Goal: Task Accomplishment & Management: Manage account settings

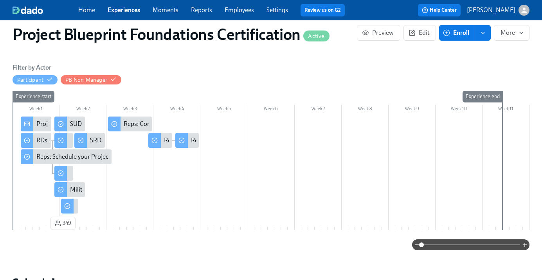
scroll to position [118, 0]
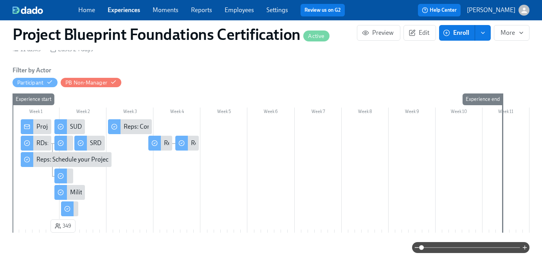
scroll to position [112, 0]
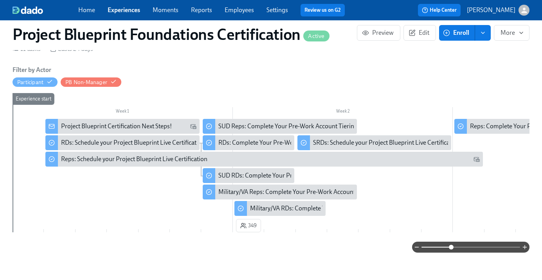
drag, startPoint x: 423, startPoint y: 247, endPoint x: 451, endPoint y: 248, distance: 27.8
click at [451, 248] on span at bounding box center [451, 247] width 5 height 5
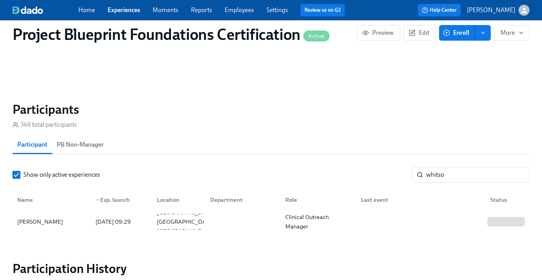
scroll to position [539, 0]
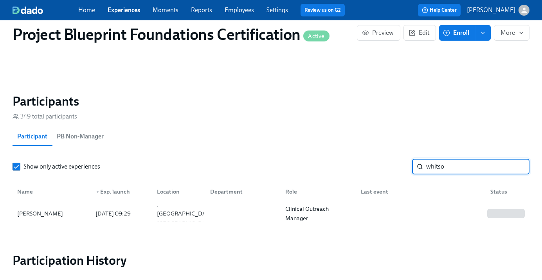
drag, startPoint x: 454, startPoint y: 173, endPoint x: 401, endPoint y: 169, distance: 52.5
click at [401, 169] on div "Show only active experiences whitso ​" at bounding box center [271, 167] width 517 height 16
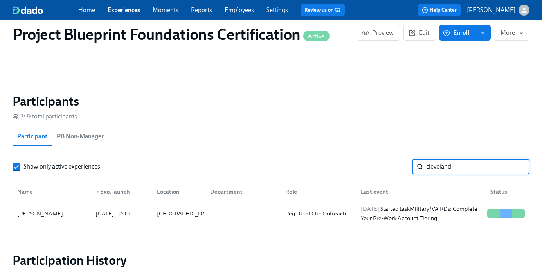
type input "cleveland"
click at [59, 218] on div "Cleveland Davis" at bounding box center [51, 214] width 75 height 16
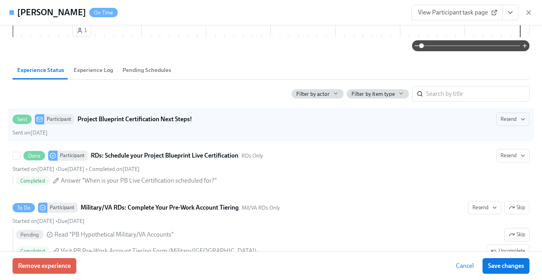
scroll to position [131, 0]
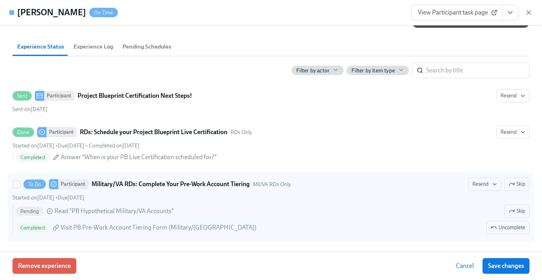
click at [174, 194] on div "Started on August 25th • Due August 28th" at bounding box center [271, 197] width 517 height 7
click at [20, 188] on input "To Do Participant Military/VA RDs: Complete Your Pre-Work Account Tiering Mil/V…" at bounding box center [16, 184] width 7 height 7
checkbox input "true"
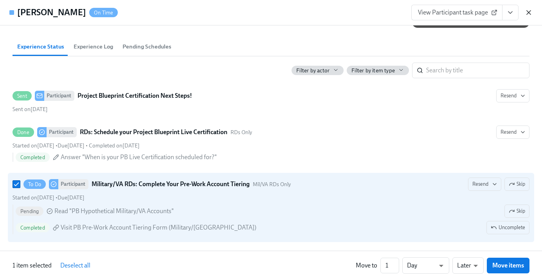
click at [526, 12] on icon "button" at bounding box center [529, 13] width 8 height 8
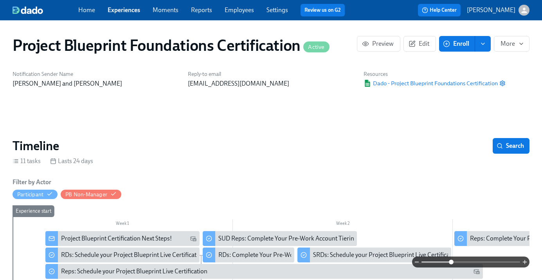
scroll to position [106, 0]
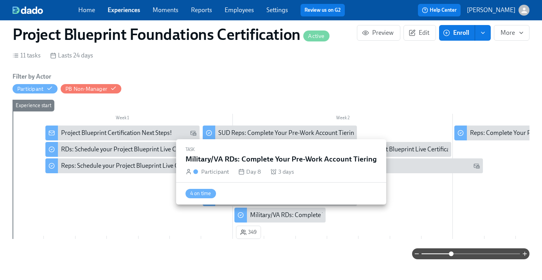
click at [285, 218] on div "Military/VA RDs: Complete Your Pre-Work Account Tiering" at bounding box center [327, 215] width 155 height 9
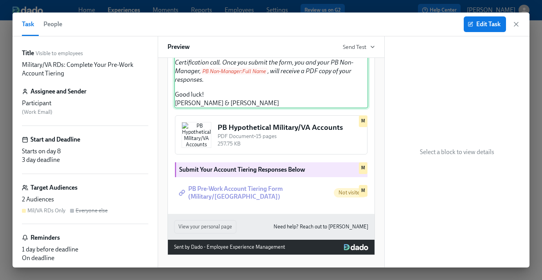
scroll to position [322, 0]
click at [516, 25] on icon "button" at bounding box center [516, 24] width 8 height 8
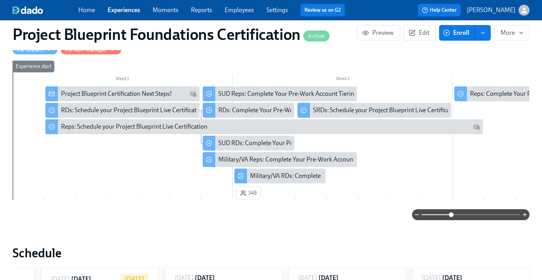
scroll to position [140, 0]
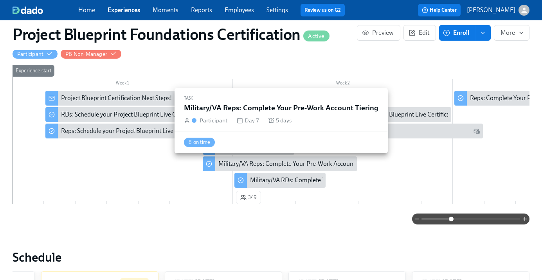
click at [259, 163] on div "Military/VA Reps: Complete Your Pre-Work Account Tiering" at bounding box center [296, 164] width 157 height 9
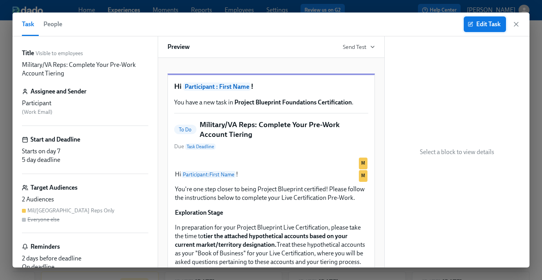
click at [474, 22] on span "Edit Task" at bounding box center [484, 24] width 31 height 8
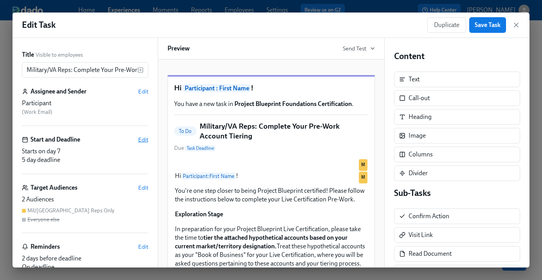
click at [145, 140] on span "Edit" at bounding box center [143, 140] width 10 height 8
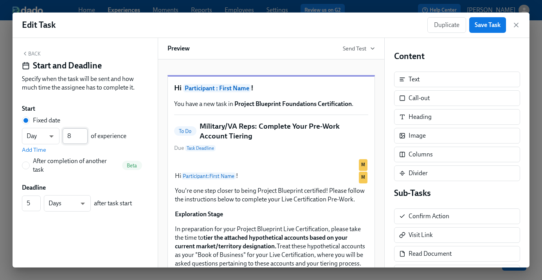
click at [84, 133] on input "8" at bounding box center [75, 136] width 25 height 16
click at [84, 133] on input "9" at bounding box center [75, 136] width 25 height 16
click at [84, 133] on input "10" at bounding box center [75, 136] width 25 height 16
type input "11"
click at [84, 133] on input "11" at bounding box center [75, 136] width 25 height 16
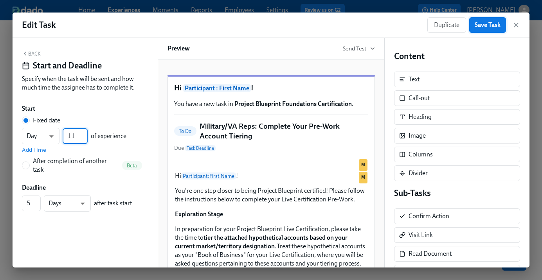
click at [485, 27] on span "Save Task" at bounding box center [487, 25] width 26 height 8
click at [483, 29] on button "Save Task" at bounding box center [487, 25] width 37 height 16
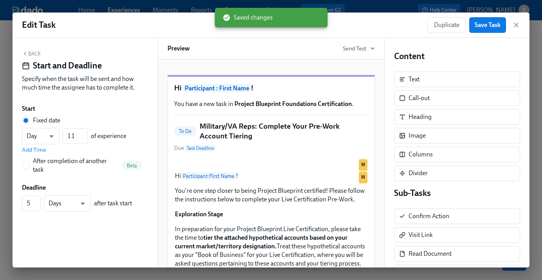
drag, startPoint x: 515, startPoint y: 25, endPoint x: 505, endPoint y: 49, distance: 26.0
click at [515, 25] on icon "button" at bounding box center [516, 25] width 8 height 8
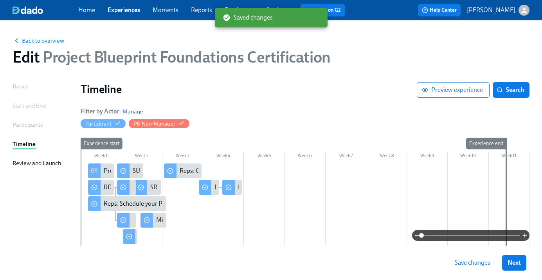
click at [460, 264] on span "Save changes" at bounding box center [472, 263] width 36 height 8
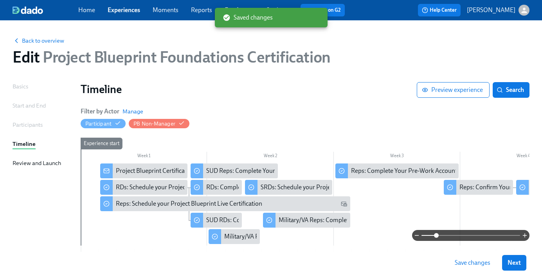
drag, startPoint x: 420, startPoint y: 235, endPoint x: 437, endPoint y: 235, distance: 16.8
click at [437, 235] on span at bounding box center [436, 235] width 5 height 5
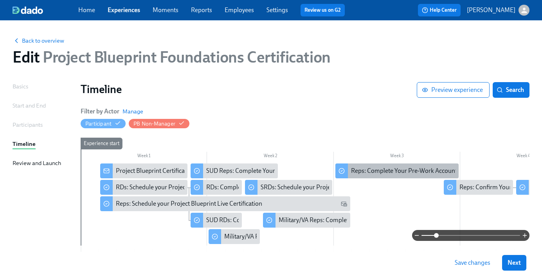
click at [373, 173] on div "Reps: Complete Your Pre-Work Account Tiering" at bounding box center [414, 171] width 126 height 9
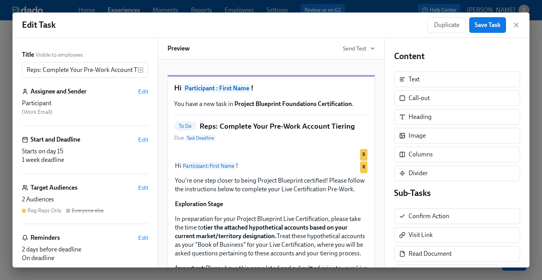
scroll to position [51, 0]
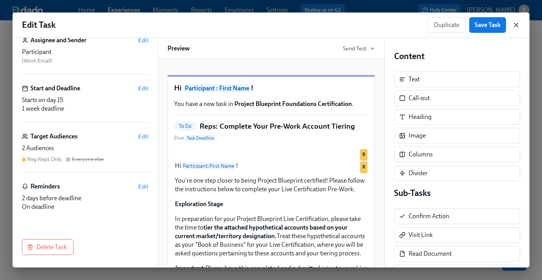
click at [517, 27] on icon "button" at bounding box center [516, 25] width 8 height 8
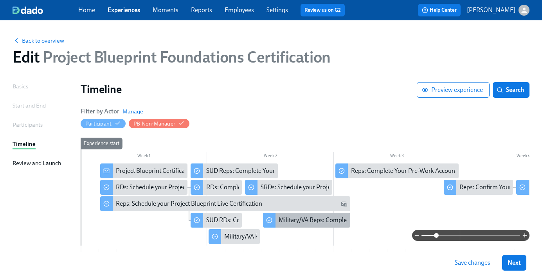
click at [289, 222] on div "Military/VA Reps: Complete Your Pre-Work Account Tiering" at bounding box center [356, 220] width 157 height 9
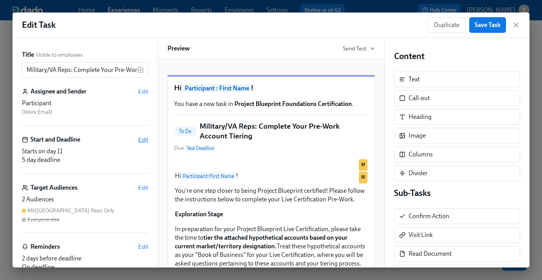
click at [144, 140] on span "Edit" at bounding box center [143, 140] width 10 height 8
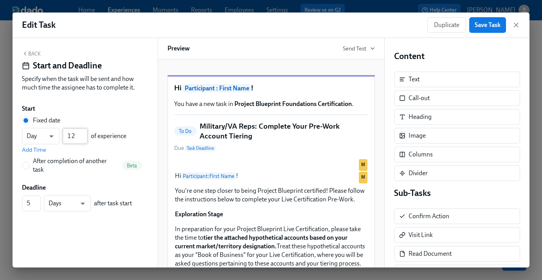
click at [82, 134] on input "12" at bounding box center [75, 136] width 25 height 16
click at [82, 134] on input "13" at bounding box center [75, 136] width 25 height 16
click at [82, 134] on input "14" at bounding box center [75, 136] width 25 height 16
type input "15"
click at [82, 134] on input "15" at bounding box center [75, 136] width 25 height 16
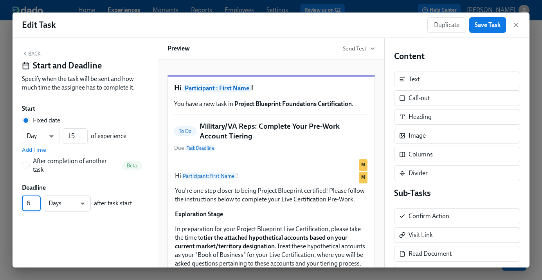
click at [36, 201] on input "6" at bounding box center [31, 204] width 19 height 16
click at [36, 201] on input "7" at bounding box center [31, 204] width 19 height 16
click at [36, 201] on input "8" at bounding box center [31, 204] width 19 height 16
type input "7"
click at [36, 204] on input "7" at bounding box center [31, 204] width 19 height 16
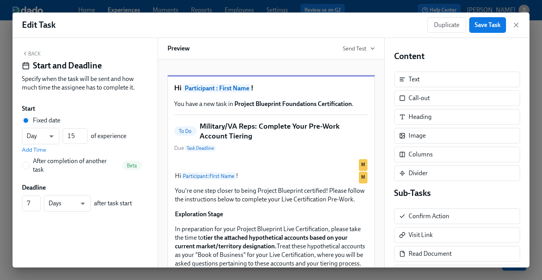
click at [34, 53] on button "Back" at bounding box center [31, 53] width 19 height 6
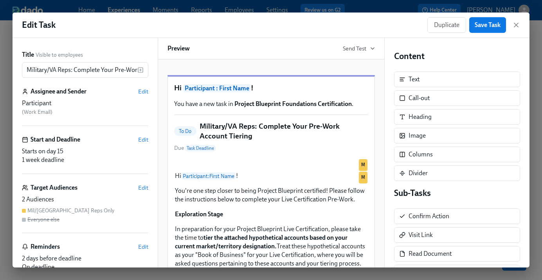
scroll to position [51, 0]
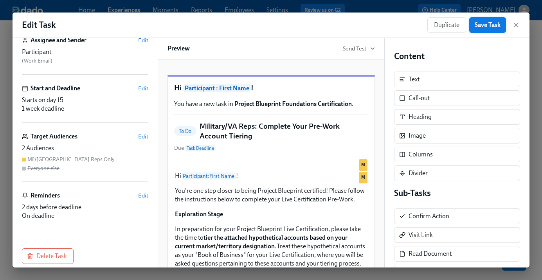
click at [472, 29] on button "Save Task" at bounding box center [487, 25] width 37 height 16
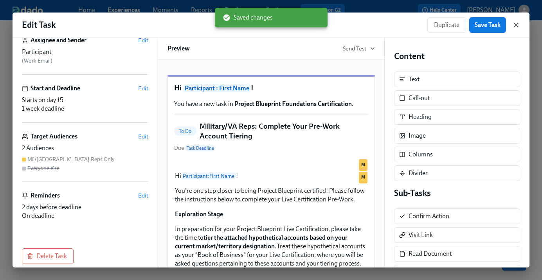
click at [517, 24] on icon "button" at bounding box center [516, 25] width 8 height 8
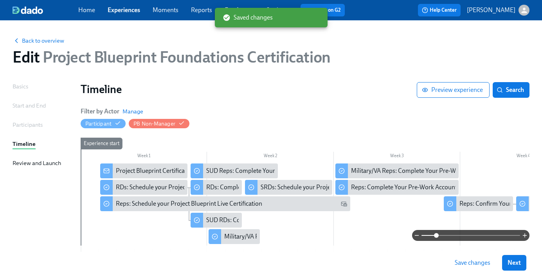
click at [469, 263] on span "Save changes" at bounding box center [472, 263] width 36 height 8
click at [232, 171] on div "SUD Reps: Complete Your Pre-Work Account Tiering" at bounding box center [275, 171] width 139 height 9
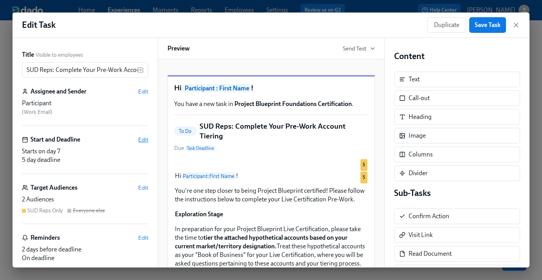
scroll to position [0, 0]
click at [145, 139] on span "Edit" at bounding box center [143, 139] width 10 height 8
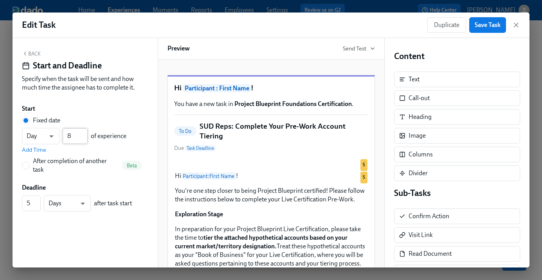
click at [83, 133] on input "8" at bounding box center [75, 136] width 25 height 16
click at [83, 133] on input "9" at bounding box center [75, 136] width 25 height 16
click at [83, 133] on input "10" at bounding box center [75, 136] width 25 height 16
click at [83, 133] on input "11" at bounding box center [75, 136] width 25 height 16
click at [83, 133] on input "12" at bounding box center [75, 136] width 25 height 16
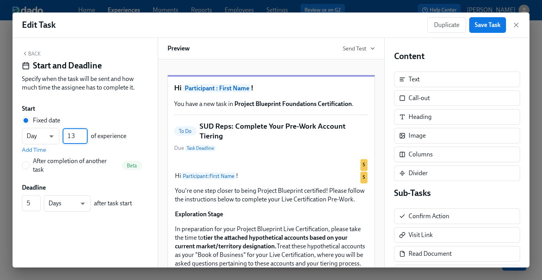
click at [83, 133] on input "13" at bounding box center [75, 136] width 25 height 16
click at [83, 133] on input "14" at bounding box center [75, 136] width 25 height 16
type input "15"
click at [83, 133] on input "15" at bounding box center [75, 136] width 25 height 16
click at [38, 199] on input "6" at bounding box center [31, 204] width 19 height 16
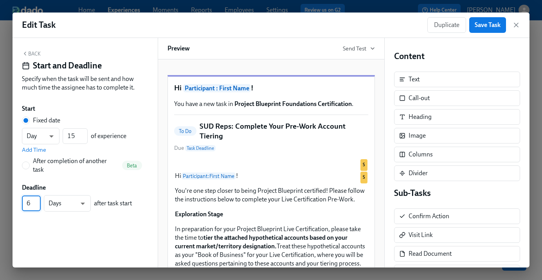
click at [38, 199] on input "6" at bounding box center [31, 204] width 19 height 16
type input "7"
click at [37, 201] on input "7" at bounding box center [31, 204] width 19 height 16
click at [26, 54] on icon "button" at bounding box center [25, 53] width 6 height 6
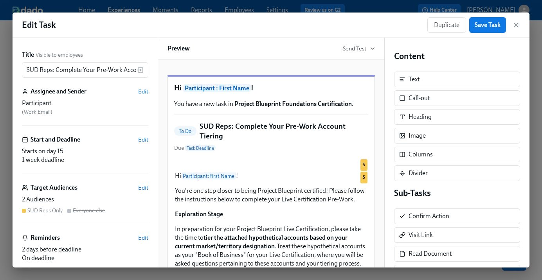
scroll to position [51, 0]
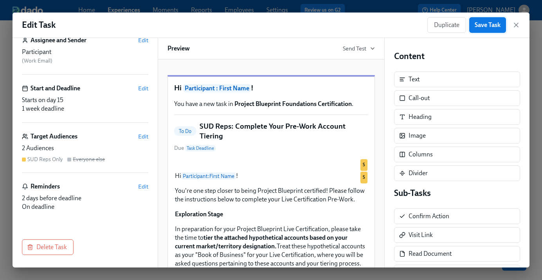
click at [486, 25] on span "Save Task" at bounding box center [487, 25] width 26 height 8
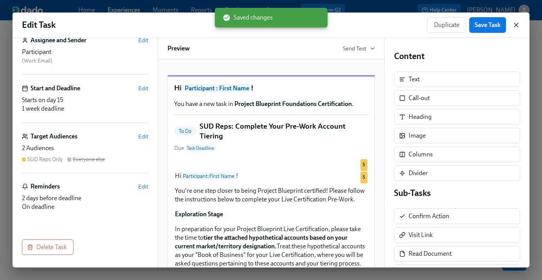
click at [516, 24] on icon "button" at bounding box center [516, 25] width 8 height 8
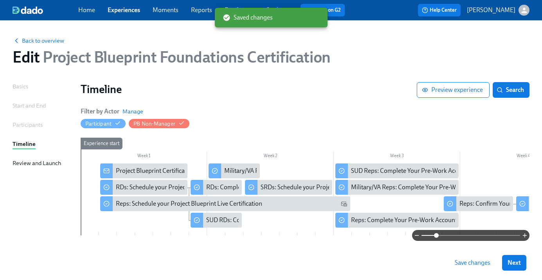
click at [456, 263] on span "Save changes" at bounding box center [472, 263] width 36 height 8
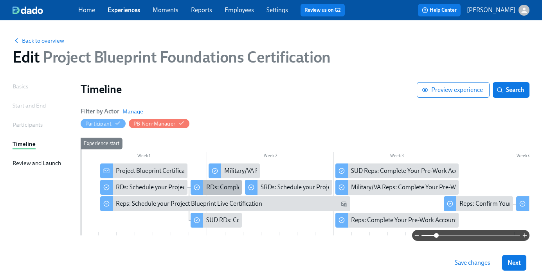
click at [220, 185] on div "RDs: Complete Your Pre-Work Account Tiering" at bounding box center [268, 187] width 124 height 9
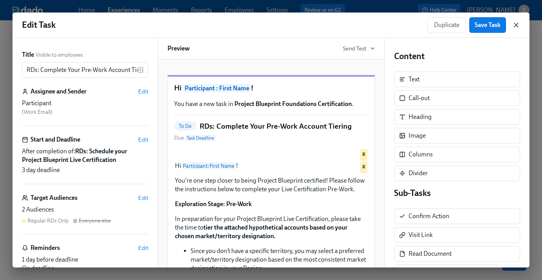
click at [515, 24] on icon "button" at bounding box center [516, 25] width 4 height 4
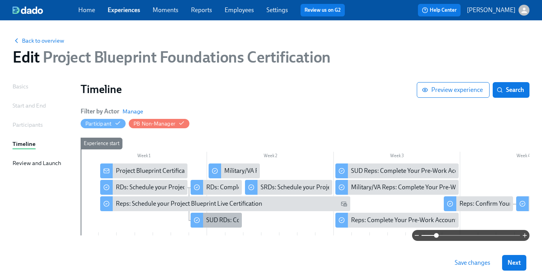
click at [220, 221] on div "SUD RDs: Complete Your Pre-Work Account Tiering" at bounding box center [274, 220] width 137 height 9
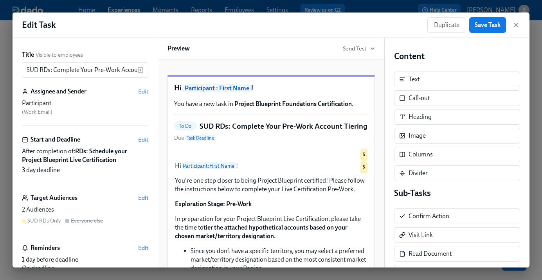
click at [512, 24] on icon "button" at bounding box center [516, 25] width 8 height 8
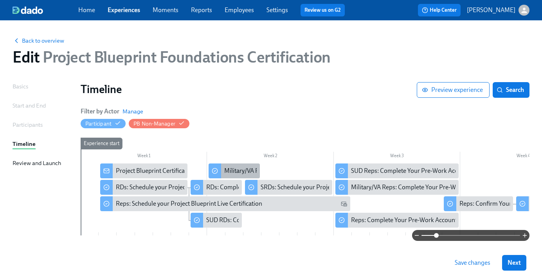
click at [242, 171] on div "Military/VA RDs: Complete Your Pre-Work Account Tiering" at bounding box center [301, 171] width 155 height 9
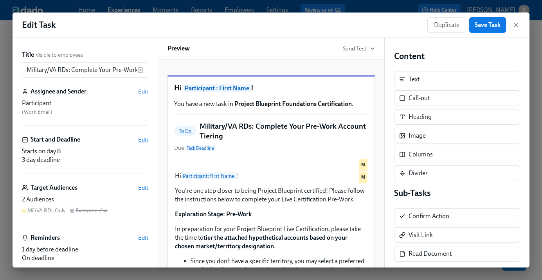
click at [142, 140] on span "Edit" at bounding box center [143, 140] width 10 height 8
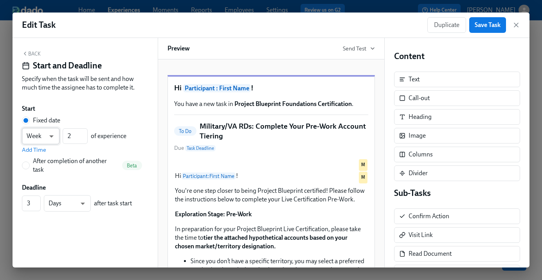
click at [56, 137] on body "Home Experiences Moments Reports Employees Settings Review us on G2 Help Center…" at bounding box center [271, 151] width 542 height 303
click at [44, 123] on li "Day" at bounding box center [41, 123] width 38 height 13
type input "d"
click at [82, 133] on input "3" at bounding box center [75, 136] width 25 height 16
click at [83, 133] on input "4" at bounding box center [75, 136] width 25 height 16
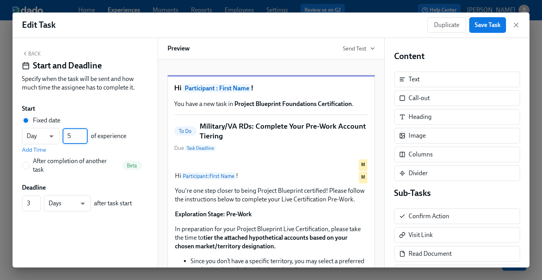
click at [83, 133] on input "5" at bounding box center [75, 136] width 25 height 16
click at [83, 133] on input "6" at bounding box center [75, 136] width 25 height 16
click at [83, 133] on input "7" at bounding box center [75, 136] width 25 height 16
click at [83, 133] on input "8" at bounding box center [75, 136] width 25 height 16
click at [83, 133] on input "9" at bounding box center [75, 136] width 25 height 16
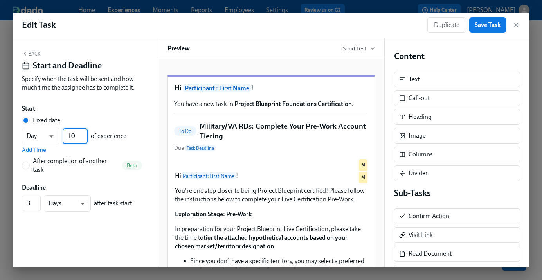
type input "10"
click at [83, 133] on input "10" at bounding box center [75, 136] width 25 height 16
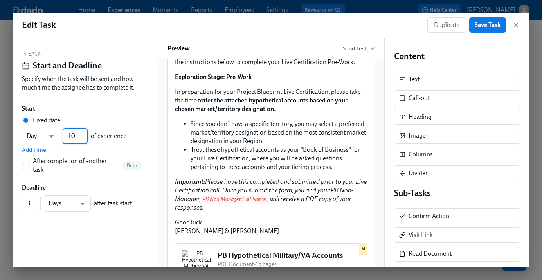
scroll to position [228, 0]
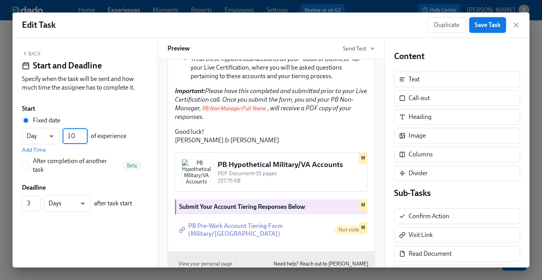
click at [493, 26] on span "Save Task" at bounding box center [487, 25] width 26 height 8
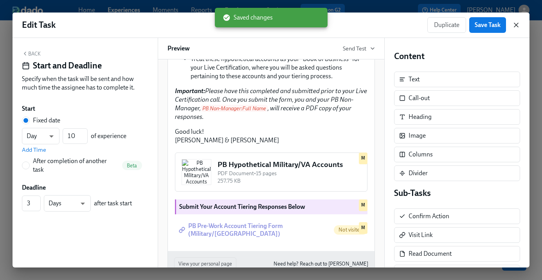
click at [512, 23] on icon "button" at bounding box center [516, 25] width 8 height 8
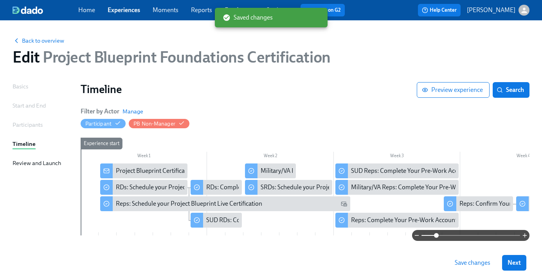
click at [517, 25] on div "Back to overview Edit Project Blueprint Foundations Certification Basics Start …" at bounding box center [271, 161] width 542 height 282
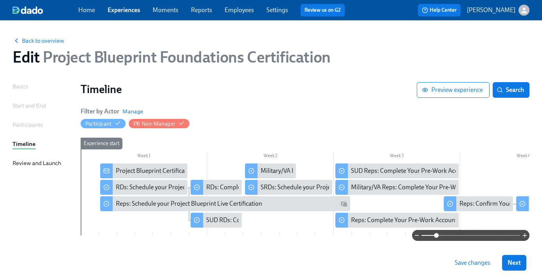
click at [482, 261] on span "Save changes" at bounding box center [472, 263] width 36 height 8
